Goal: Task Accomplishment & Management: Manage account settings

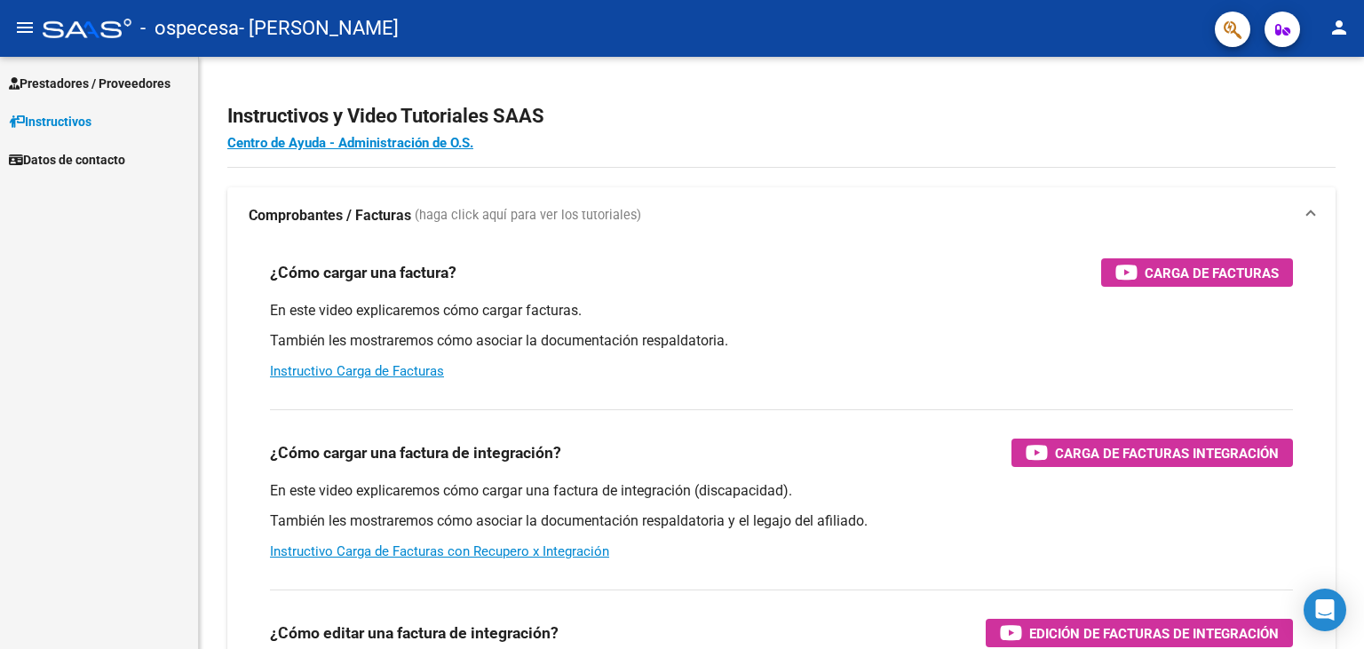
click at [131, 79] on span "Prestadores / Proveedores" at bounding box center [90, 84] width 162 height 20
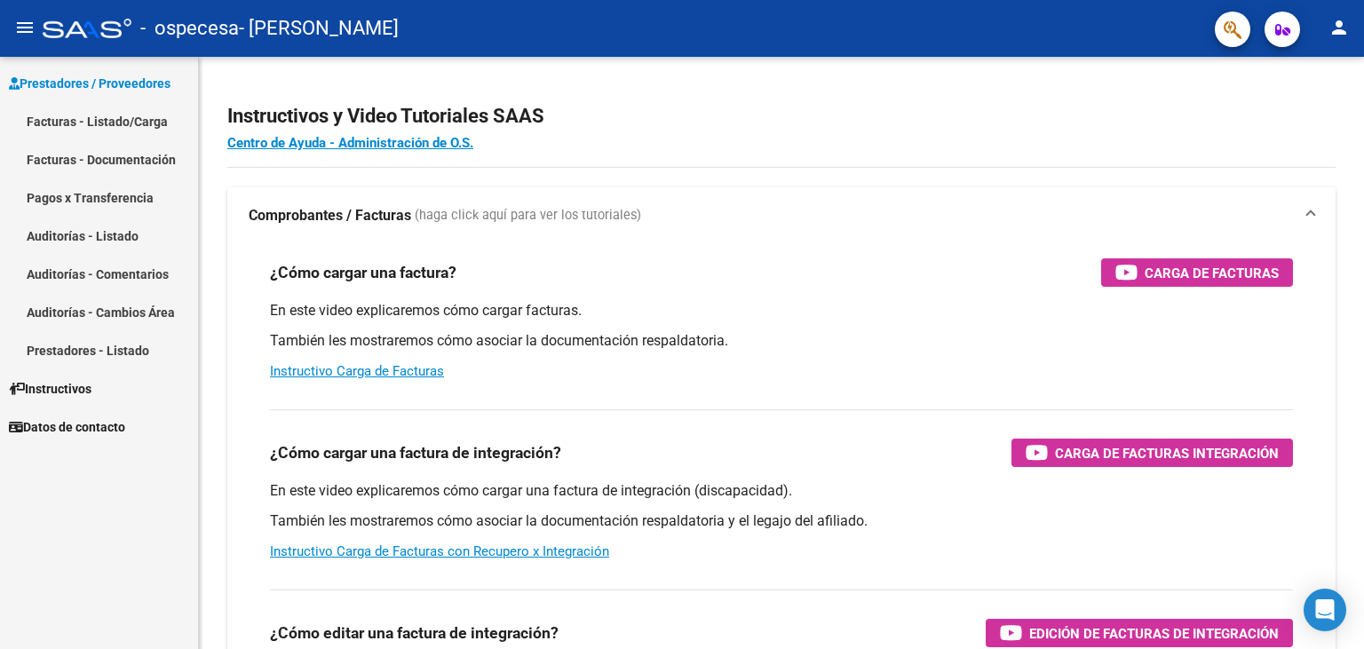
click at [107, 128] on link "Facturas - Listado/Carga" at bounding box center [99, 121] width 198 height 38
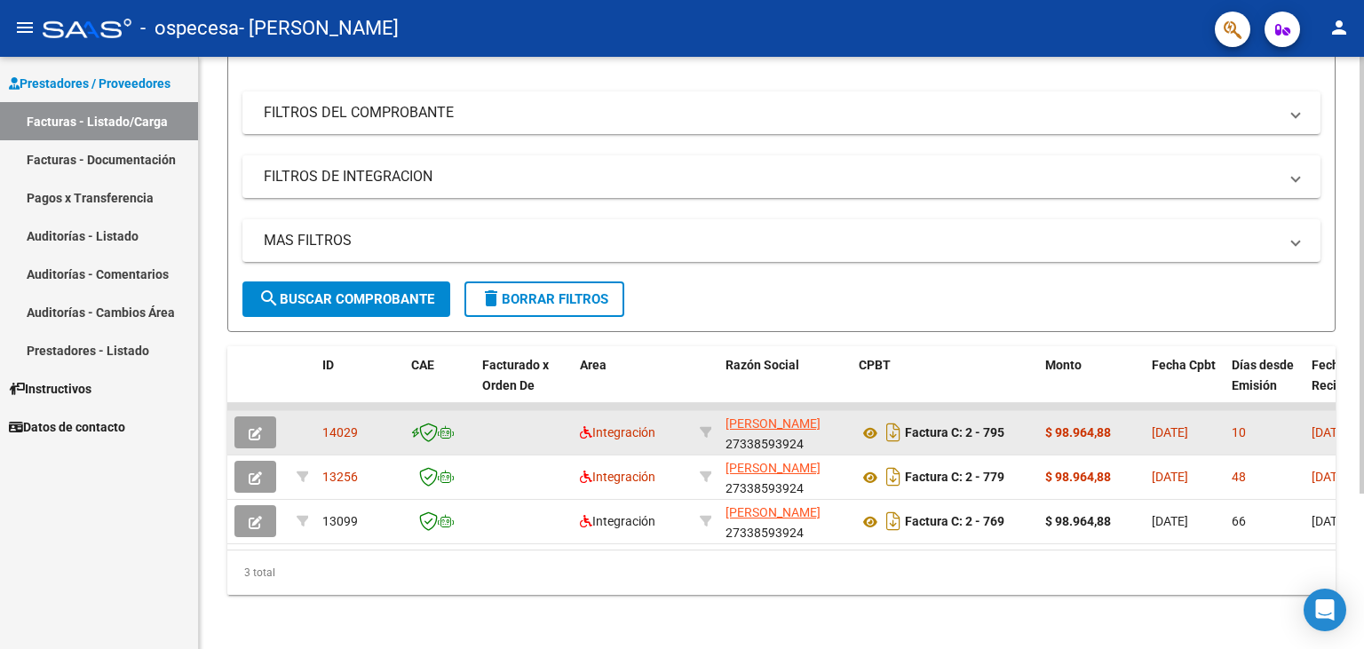
click at [261, 431] on icon "button" at bounding box center [255, 433] width 13 height 13
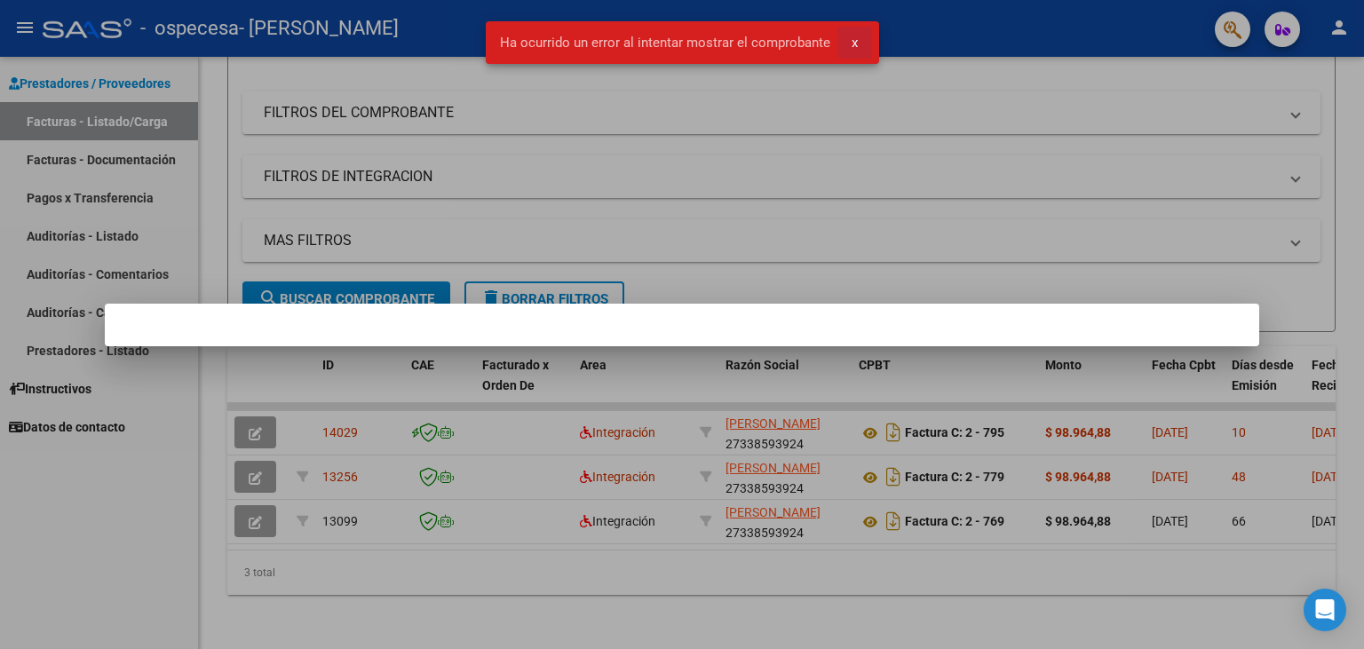
click at [852, 38] on span "x" at bounding box center [855, 43] width 6 height 16
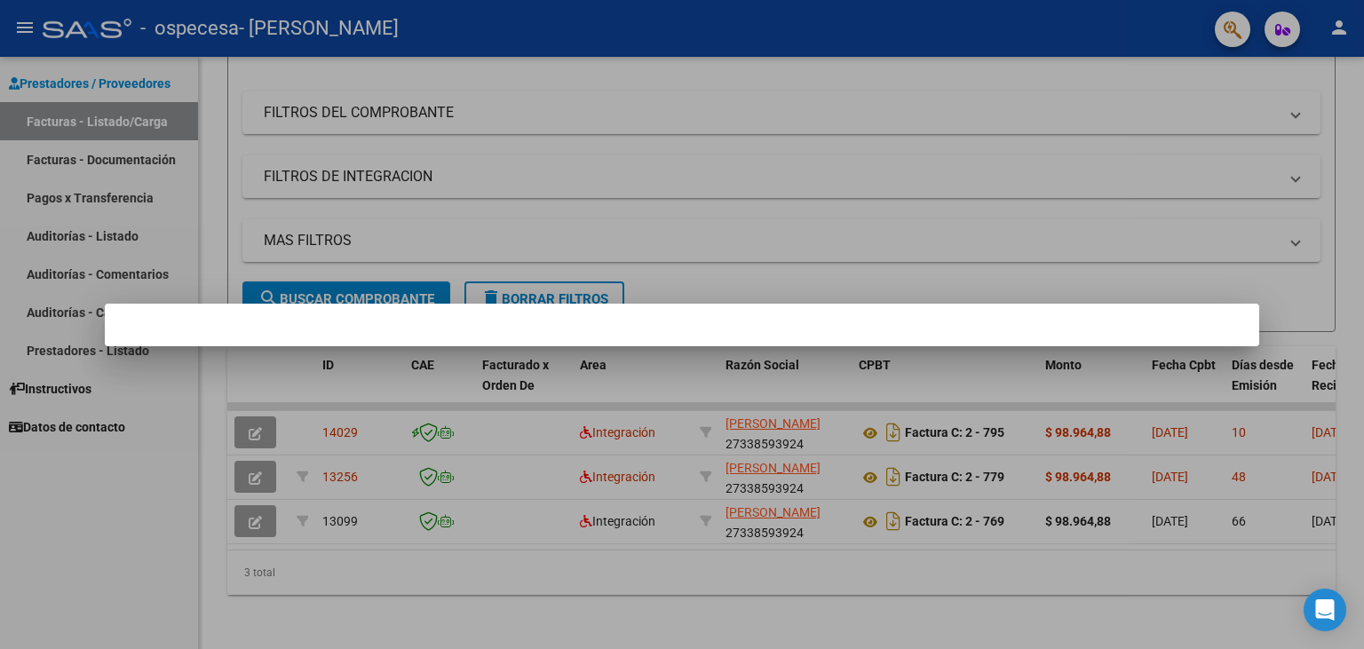
click at [1355, 190] on div at bounding box center [682, 324] width 1364 height 649
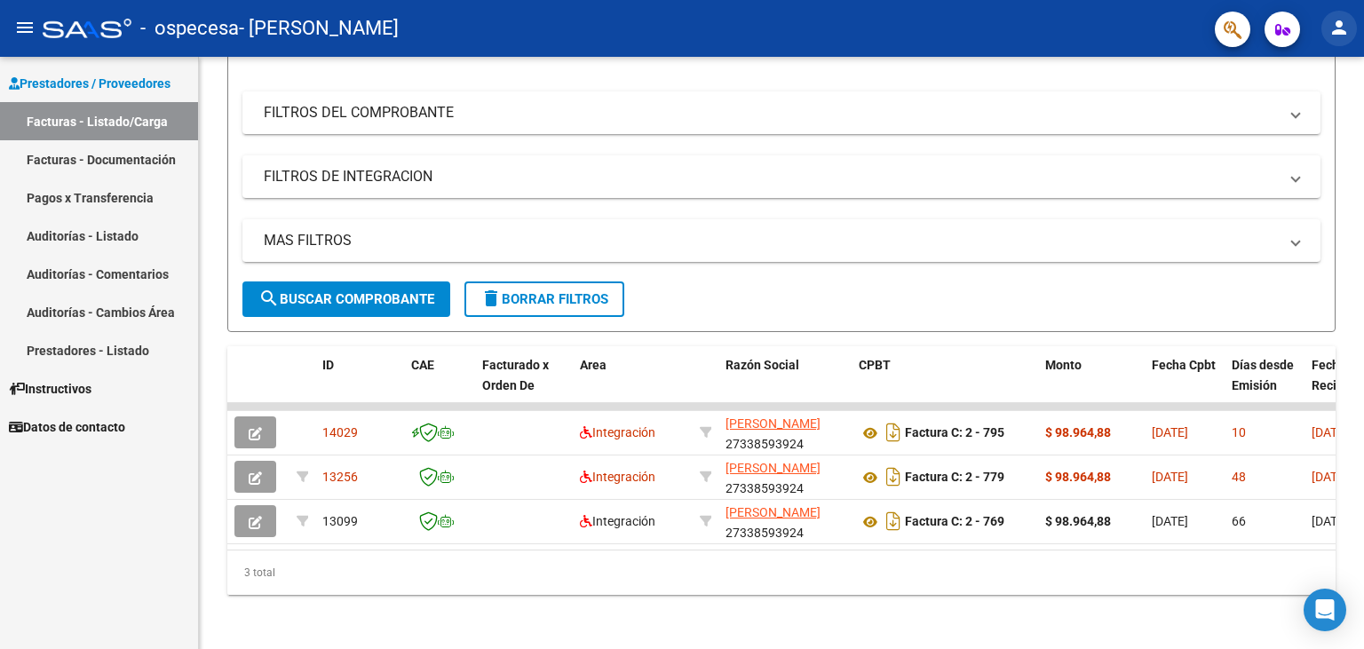
click at [1348, 30] on mat-icon "person" at bounding box center [1338, 27] width 21 height 21
click at [1320, 69] on button "person Mi Perfil" at bounding box center [1302, 74] width 108 height 43
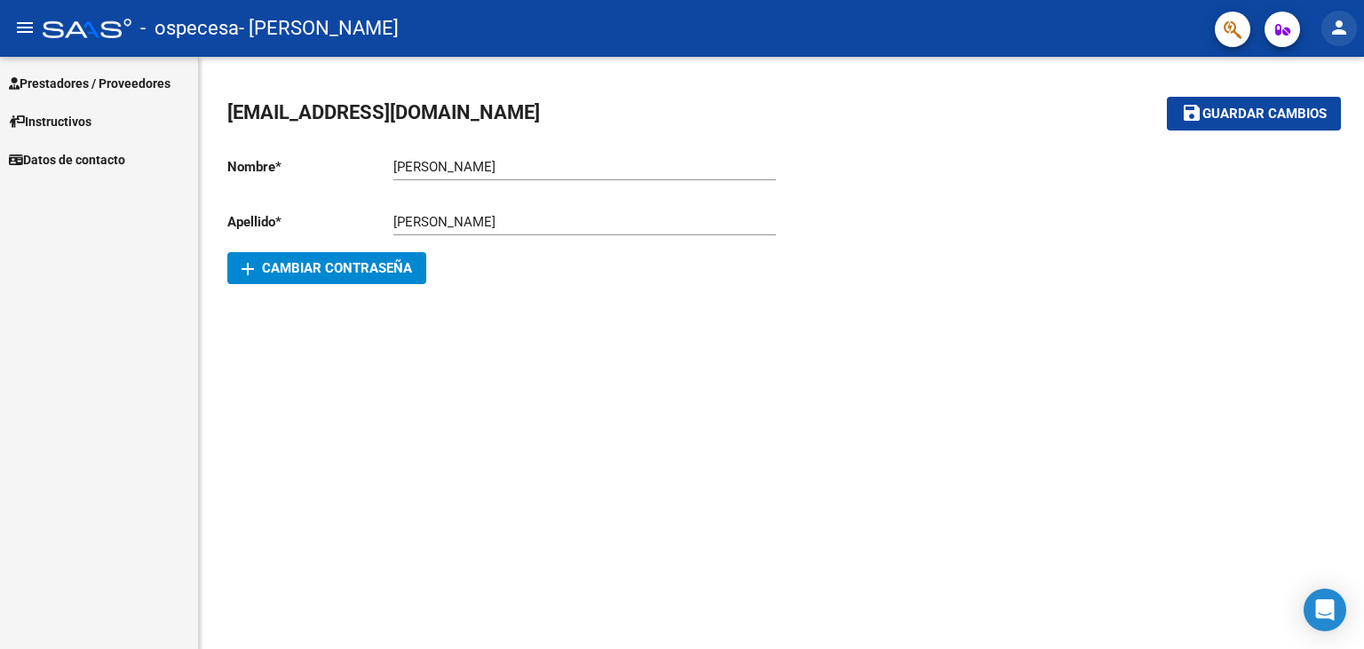
click at [1336, 29] on mat-icon "person" at bounding box center [1338, 27] width 21 height 21
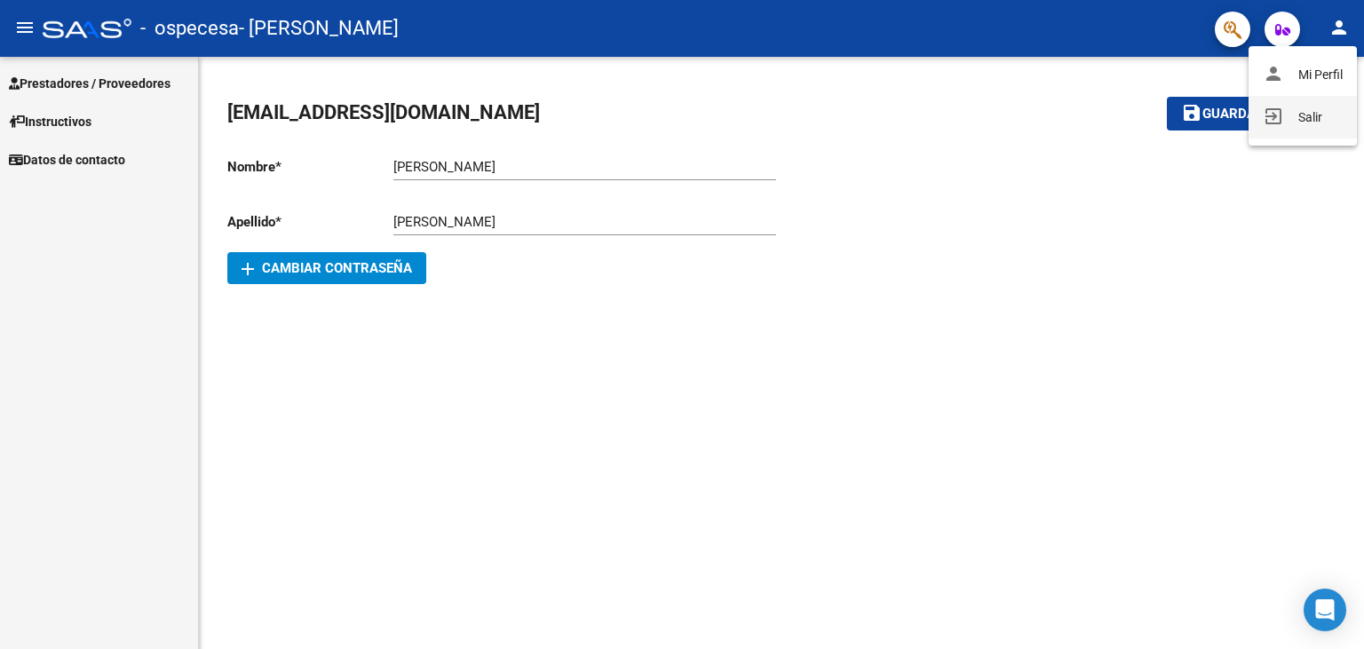
click at [1292, 118] on button "exit_to_app Salir" at bounding box center [1302, 117] width 108 height 43
